Goal: Contribute content

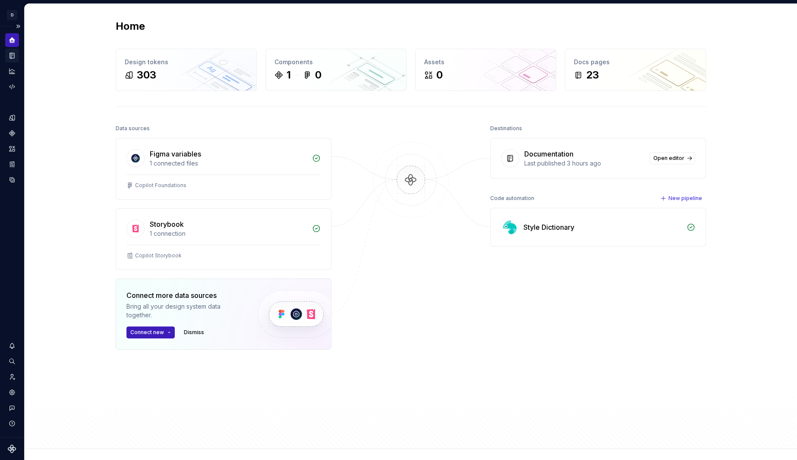
click at [12, 53] on icon "Documentation" at bounding box center [12, 55] width 3 height 5
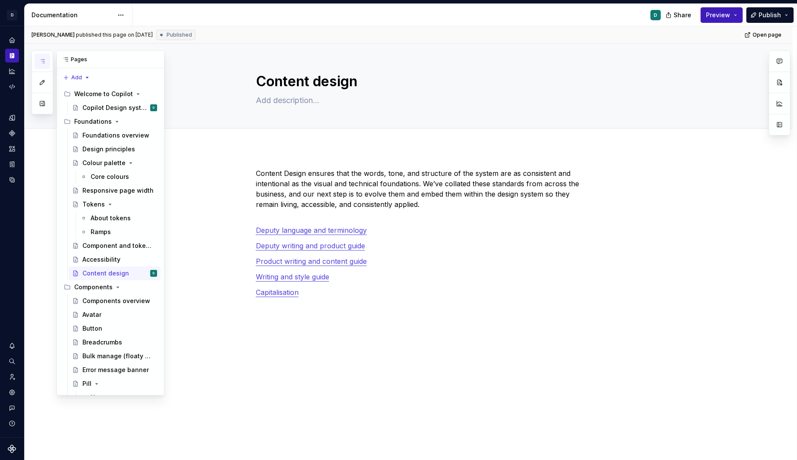
click at [44, 64] on button "button" at bounding box center [43, 61] width 16 height 16
click at [214, 203] on div "Content Design ensures that the words, tone, and structure of the system are as…" at bounding box center [408, 305] width 767 height 314
click at [100, 256] on div "Accessibility" at bounding box center [101, 259] width 38 height 9
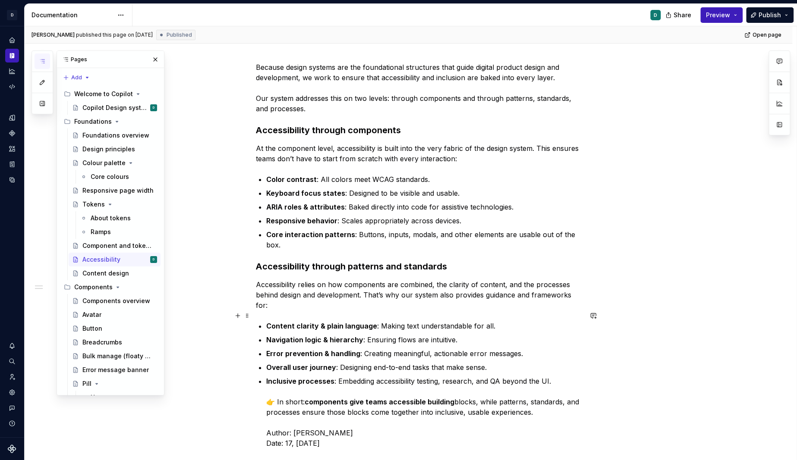
scroll to position [107, 0]
click at [12, 72] on icon "Analytics" at bounding box center [12, 71] width 6 height 6
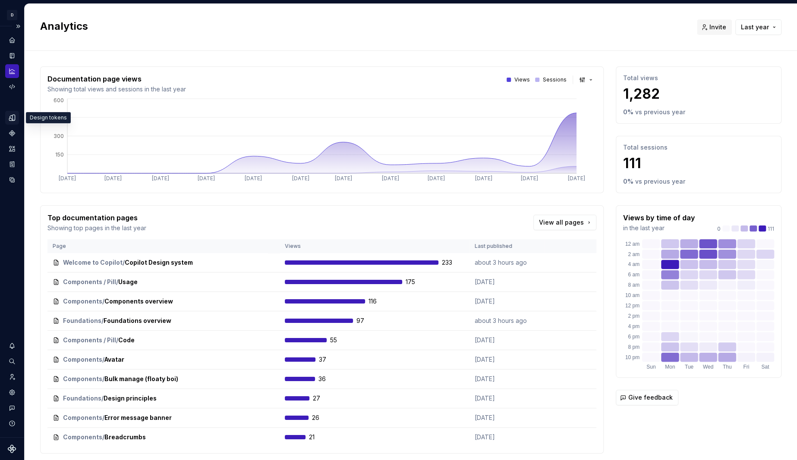
click at [13, 118] on icon "Design tokens" at bounding box center [14, 118] width 3 height 6
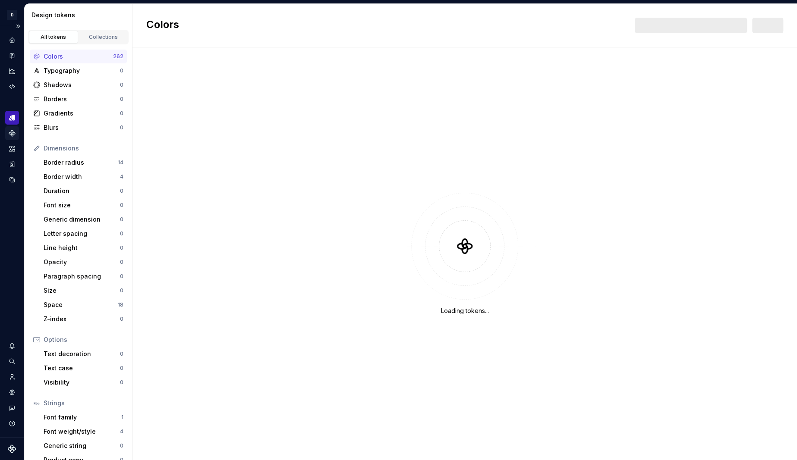
click at [13, 135] on icon "Components" at bounding box center [12, 133] width 6 height 6
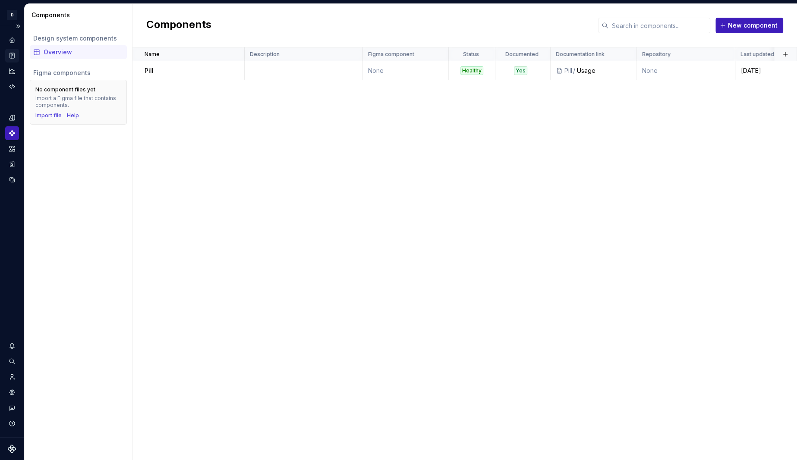
click at [11, 56] on icon "Documentation" at bounding box center [12, 55] width 3 height 5
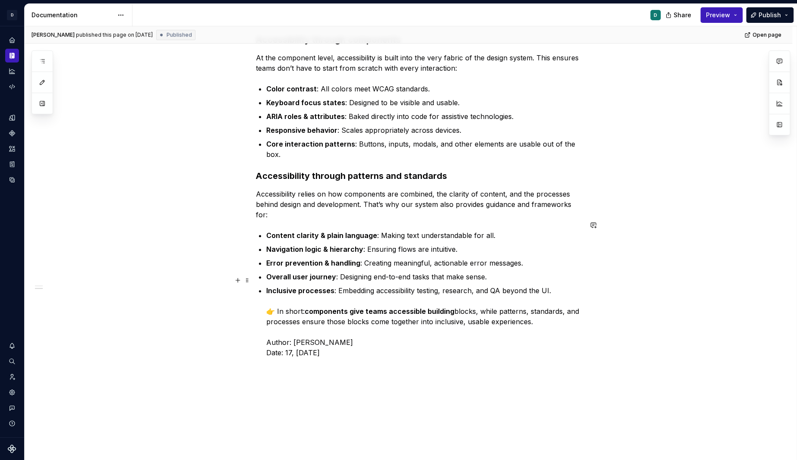
scroll to position [162, 0]
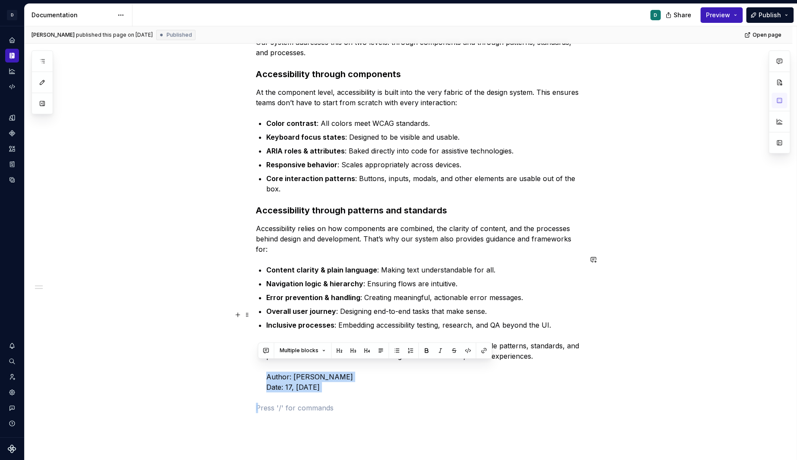
drag, startPoint x: 324, startPoint y: 382, endPoint x: 251, endPoint y: 367, distance: 74.4
click at [251, 367] on div "Because design systems are the foundational structures that guide digital produ…" at bounding box center [408, 301] width 767 height 633
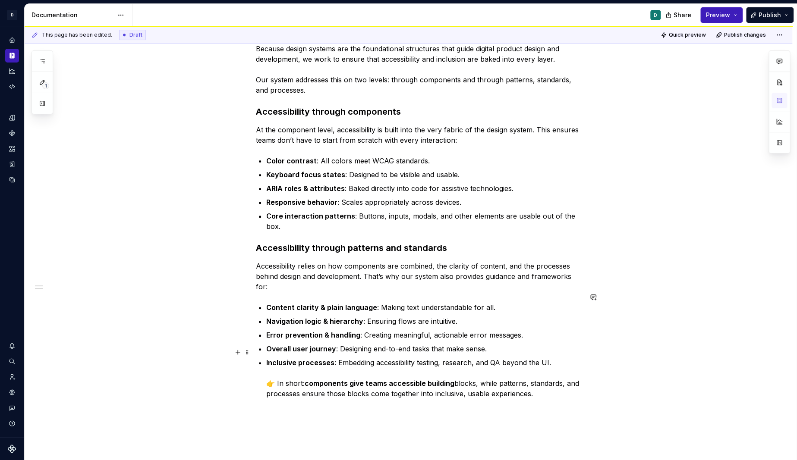
scroll to position [91, 0]
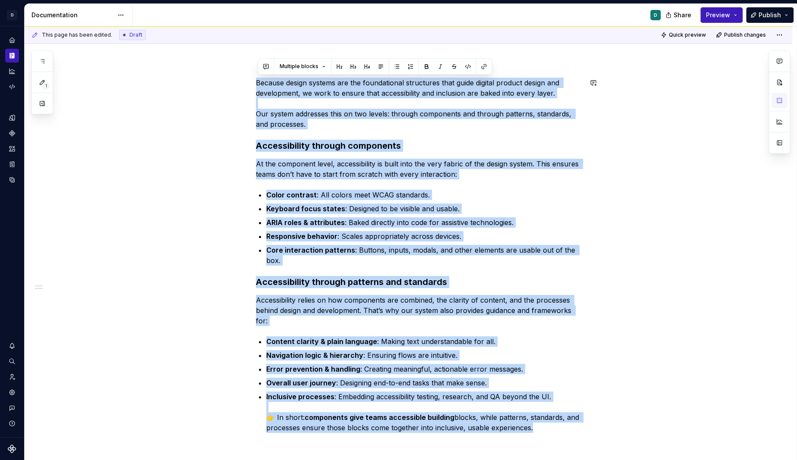
drag, startPoint x: 543, startPoint y: 415, endPoint x: 168, endPoint y: 69, distance: 510.4
click at [168, 69] on div "Because design systems are the foundational structures that guide digital produ…" at bounding box center [408, 360] width 767 height 607
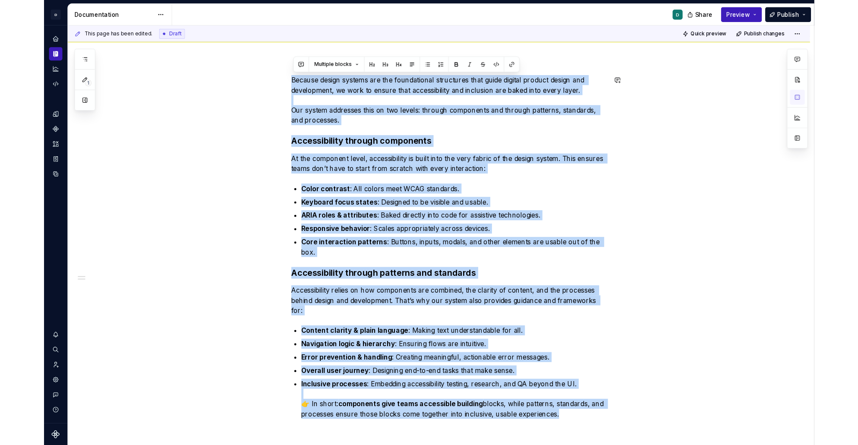
scroll to position [89, 0]
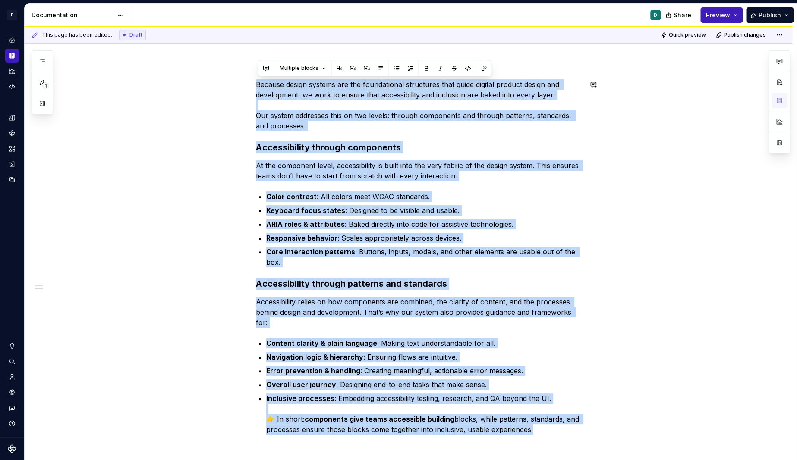
copy div "Loremip dolors ametcon adi eli seddoeiusmod temporinci utla etdol magnaal enima…"
type textarea "*"
click at [12, 393] on icon "Settings" at bounding box center [12, 393] width 8 height 8
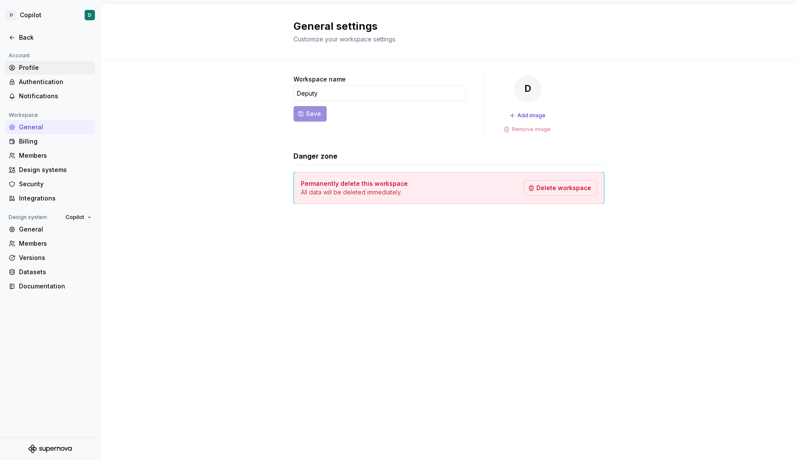
click at [38, 69] on div "Profile" at bounding box center [55, 67] width 72 height 9
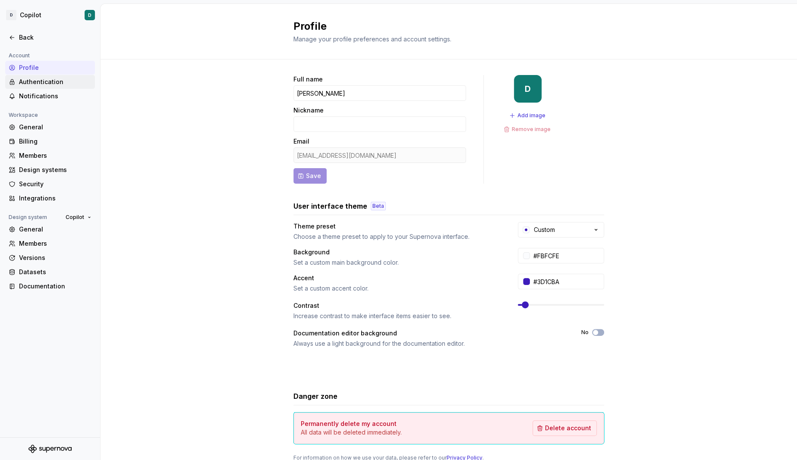
click at [43, 84] on div "Authentication" at bounding box center [55, 82] width 72 height 9
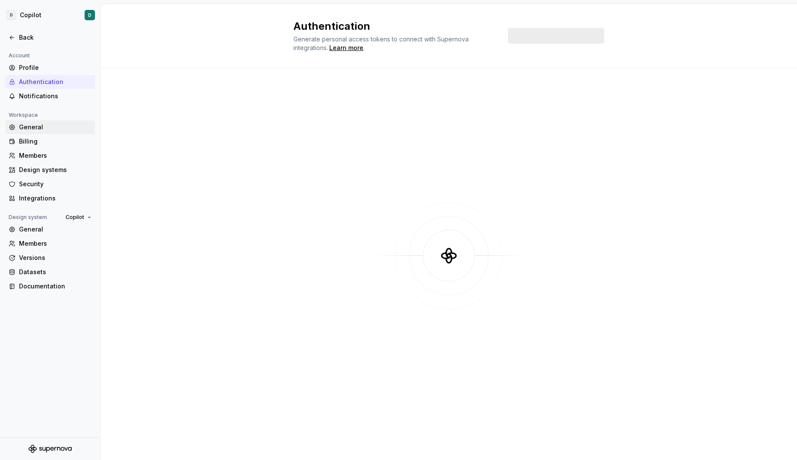
click at [42, 129] on div "General" at bounding box center [55, 127] width 72 height 9
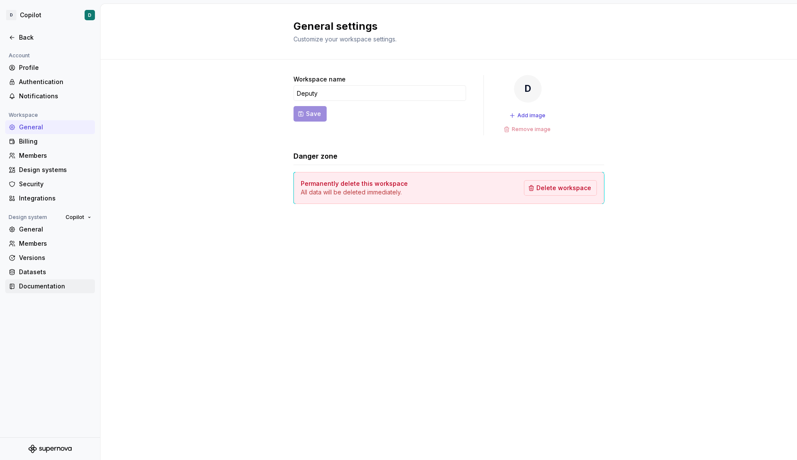
click at [65, 289] on div "Documentation" at bounding box center [55, 286] width 72 height 9
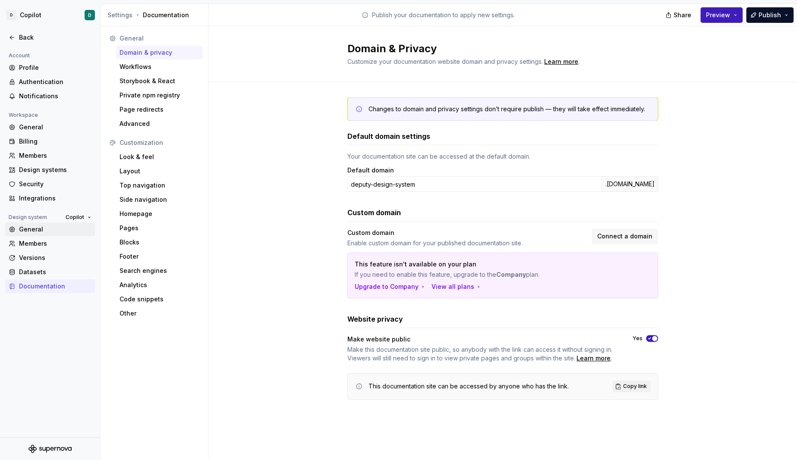
click at [48, 230] on div "General" at bounding box center [55, 229] width 72 height 9
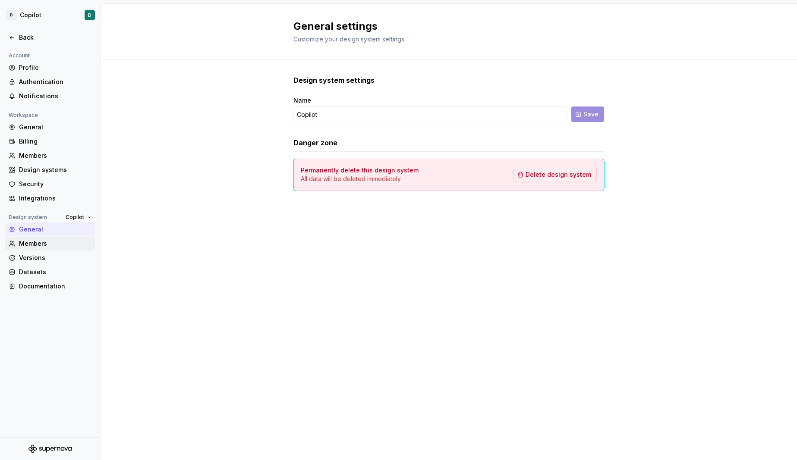
click at [56, 245] on div "Members" at bounding box center [55, 243] width 72 height 9
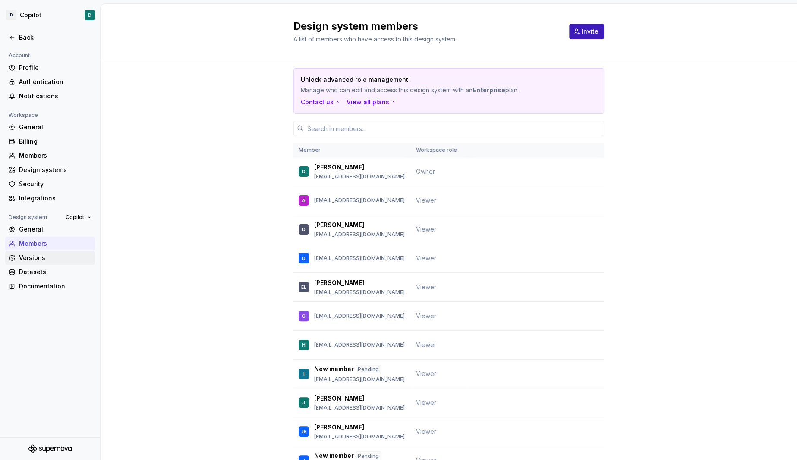
click at [54, 259] on div "Versions" at bounding box center [55, 258] width 72 height 9
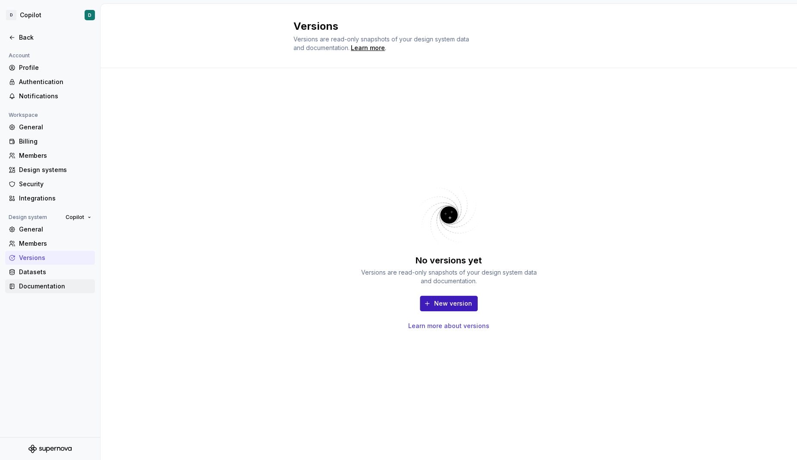
click at [58, 287] on div "Documentation" at bounding box center [55, 286] width 72 height 9
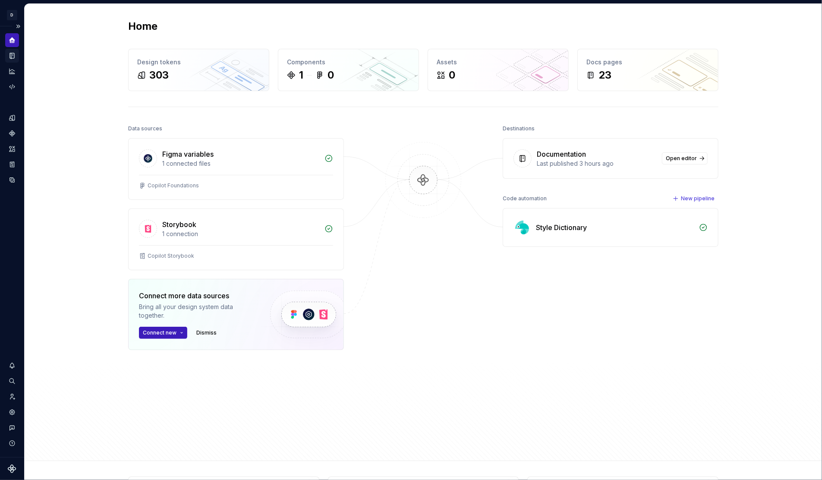
click at [7, 56] on div "Documentation" at bounding box center [12, 56] width 14 height 14
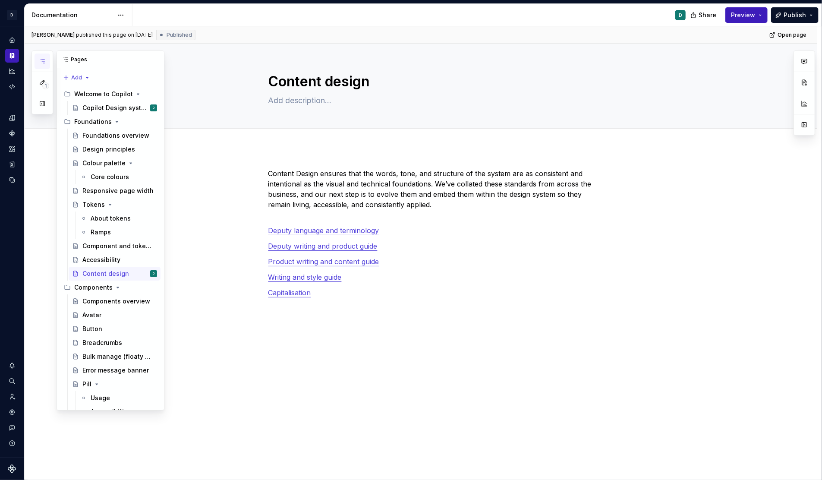
click at [43, 61] on icon "button" at bounding box center [42, 61] width 7 height 7
click at [108, 261] on div "Accessibility" at bounding box center [101, 259] width 38 height 9
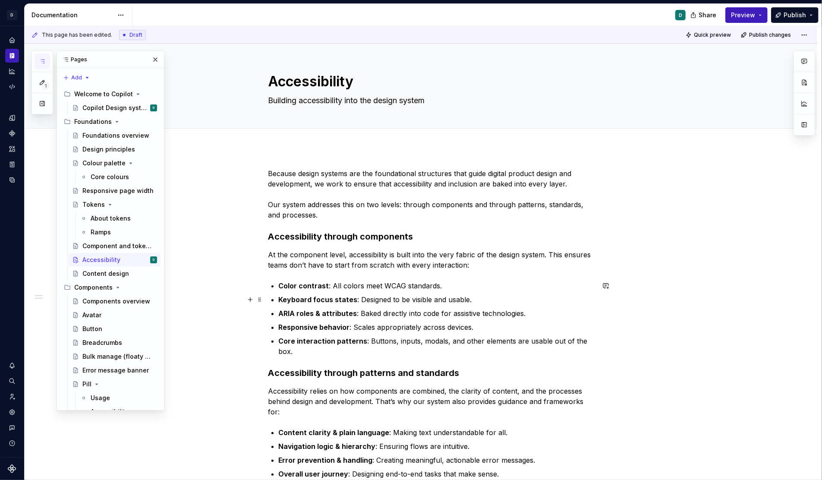
scroll to position [0, 0]
type textarea "*"
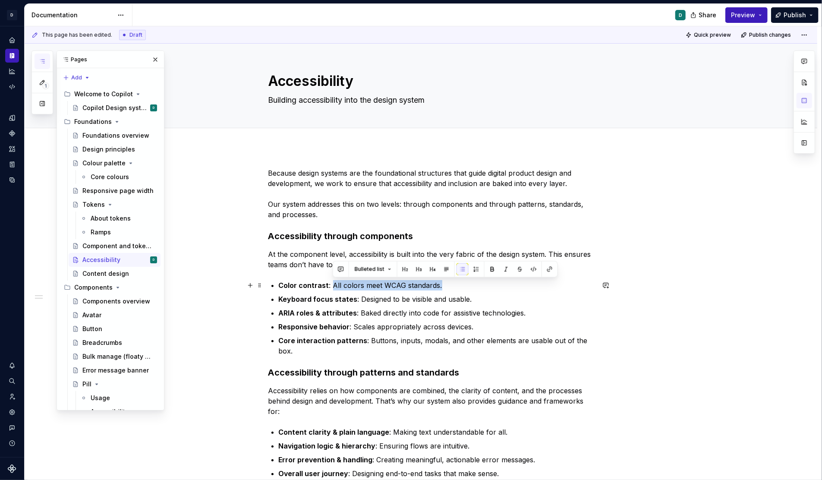
drag, startPoint x: 448, startPoint y: 287, endPoint x: 332, endPoint y: 281, distance: 115.8
click at [332, 281] on p "Color contrast : All colors meet WCAG standards." at bounding box center [437, 285] width 316 height 10
paste div
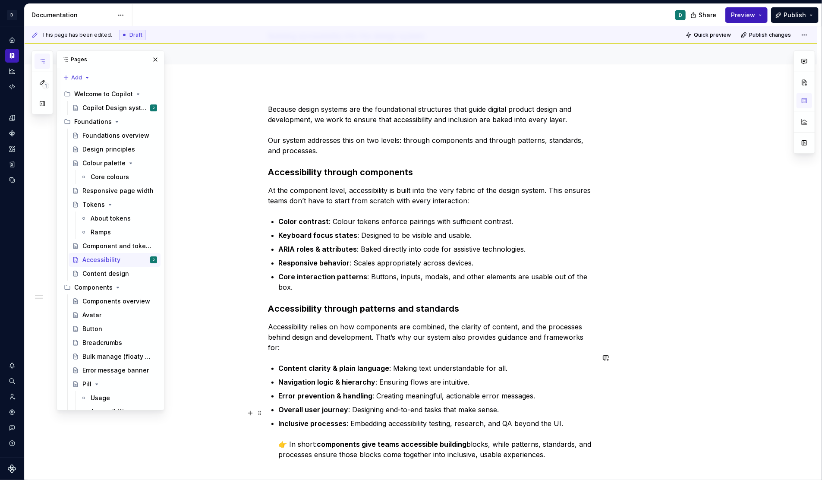
scroll to position [73, 0]
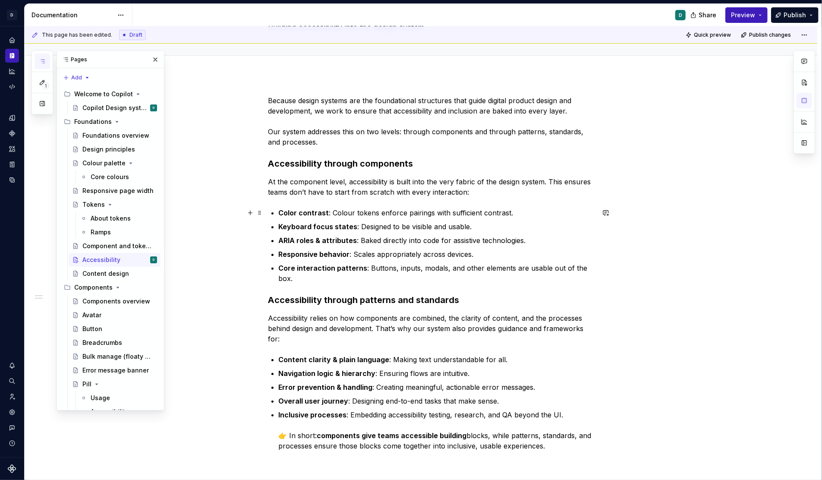
click at [295, 213] on strong "Color contrast" at bounding box center [304, 212] width 50 height 9
click at [340, 253] on strong "Responsive behavior" at bounding box center [314, 254] width 71 height 9
click at [348, 255] on strong "Responsive behavior" at bounding box center [314, 254] width 71 height 9
click at [522, 382] on p "Error prevention & handling : Creating meaningful, actionable error messages." at bounding box center [437, 387] width 316 height 10
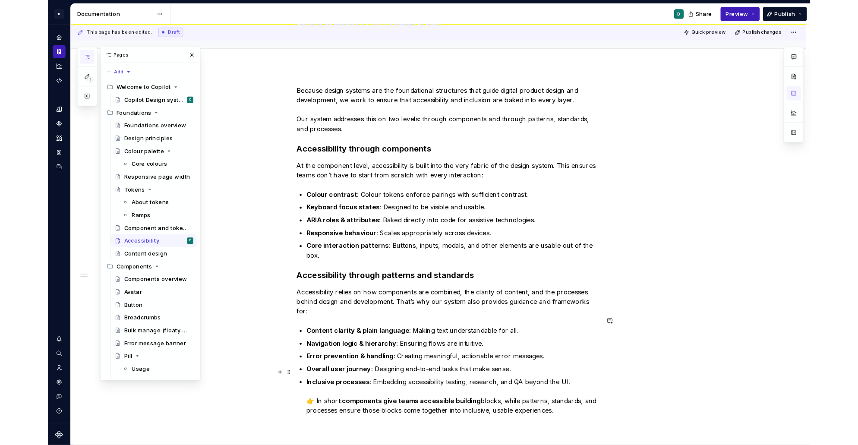
scroll to position [37, 0]
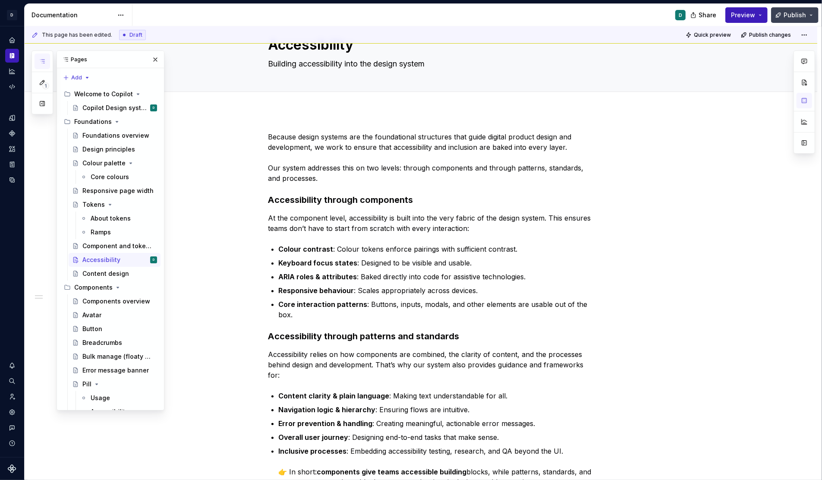
click at [800, 16] on span "Publish" at bounding box center [794, 15] width 22 height 9
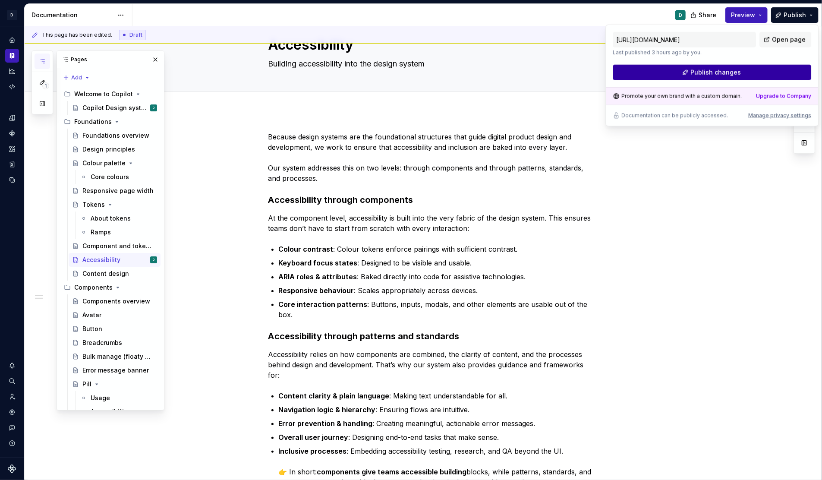
click at [753, 72] on button "Publish changes" at bounding box center [712, 73] width 198 height 16
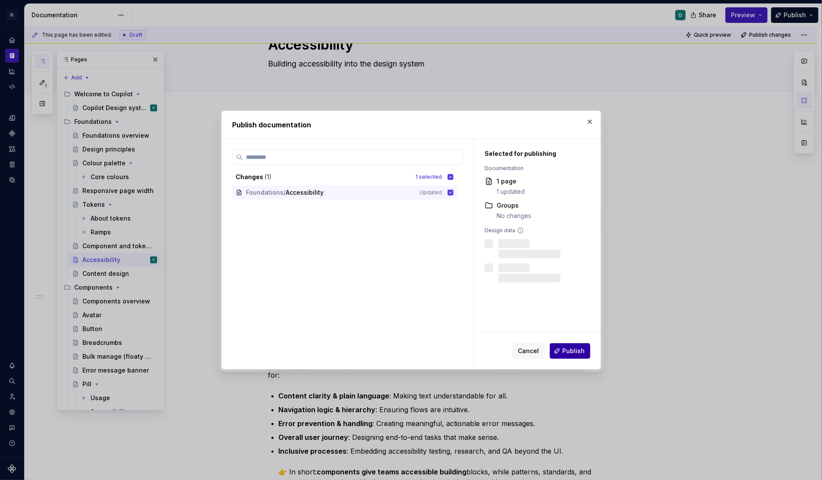
click at [578, 352] on span "Publish" at bounding box center [573, 350] width 22 height 9
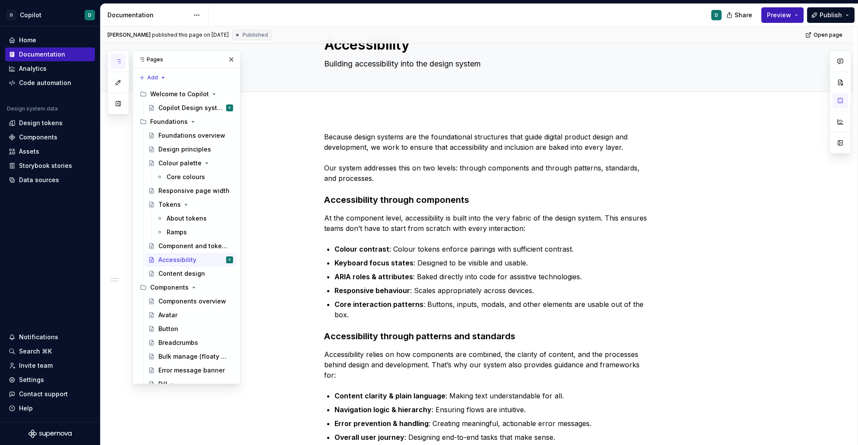
type textarea "*"
